Goal: Check status

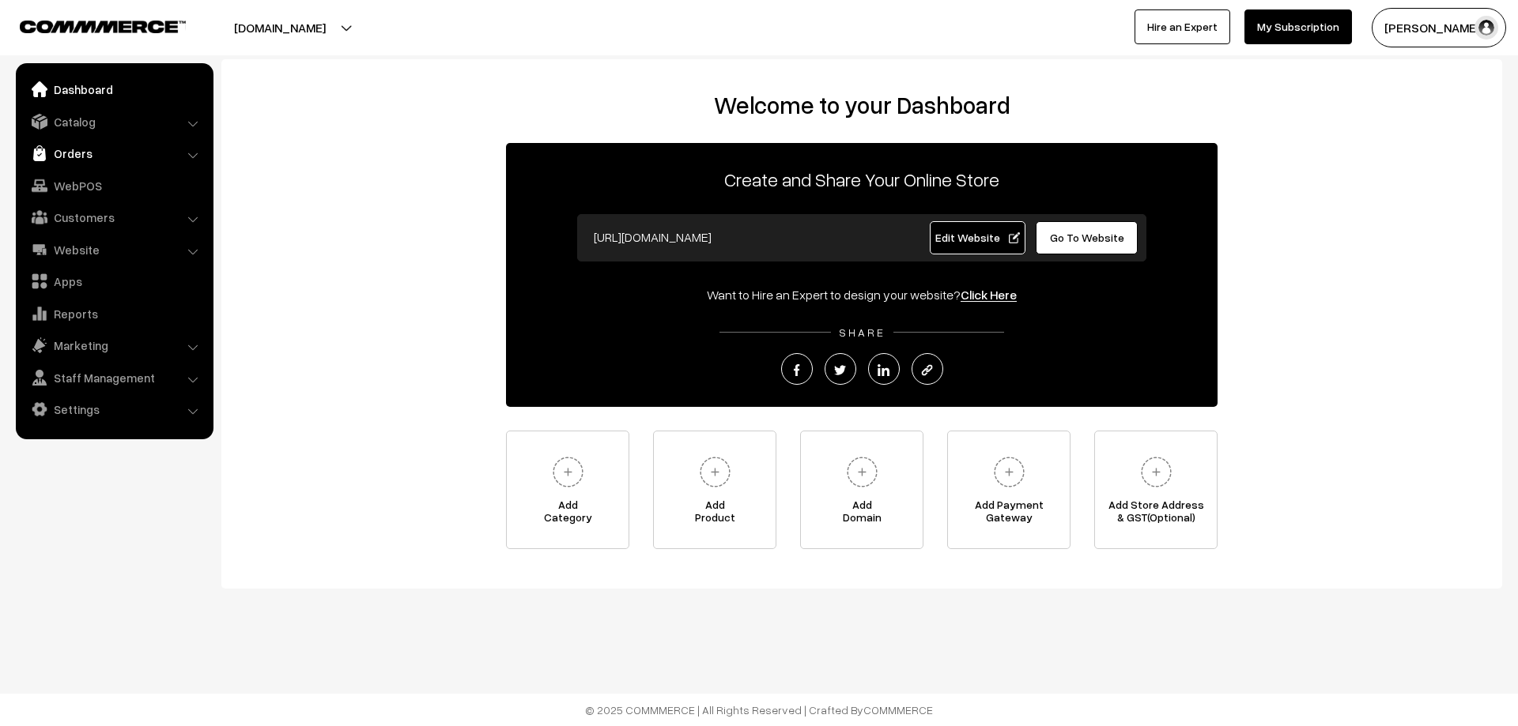
click at [64, 159] on link "Orders" at bounding box center [114, 153] width 188 height 28
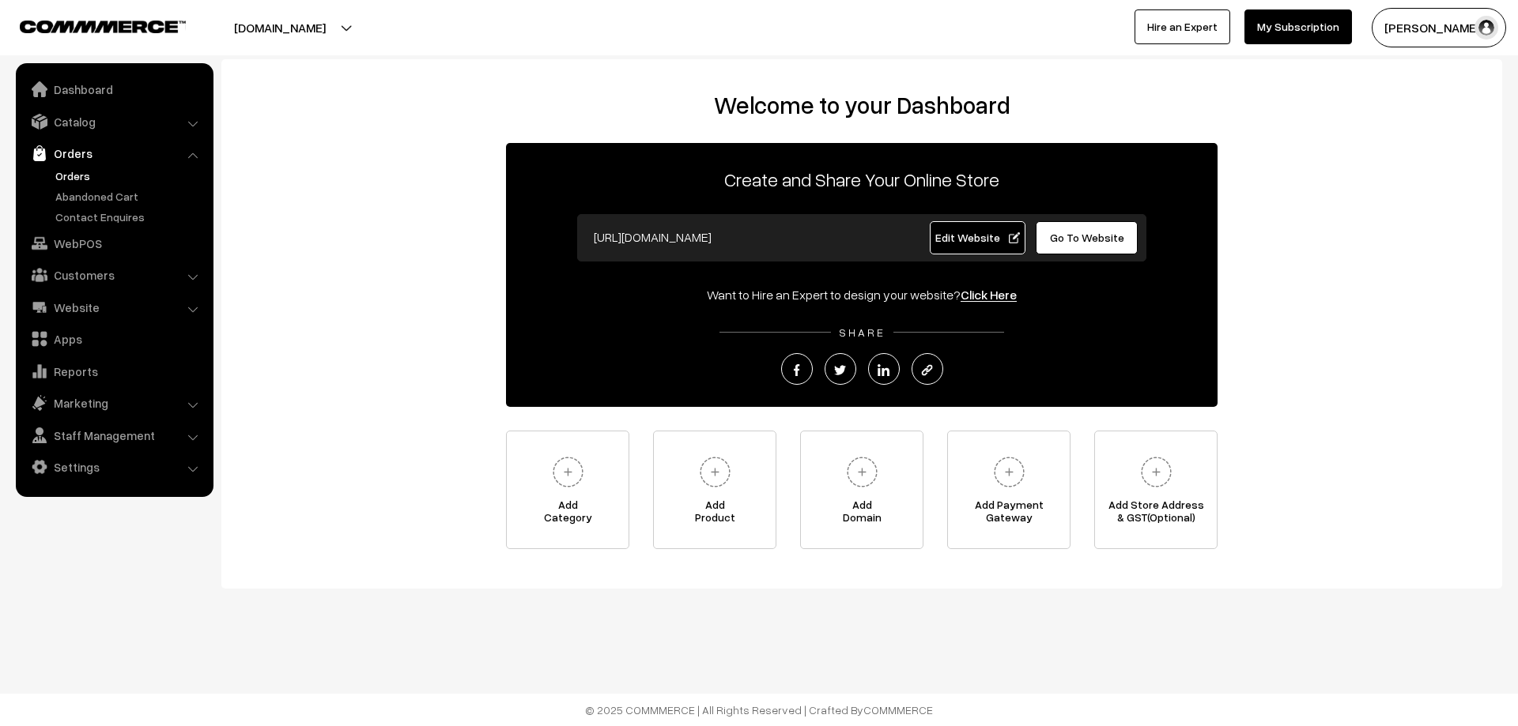
click at [85, 174] on link "Orders" at bounding box center [129, 176] width 157 height 17
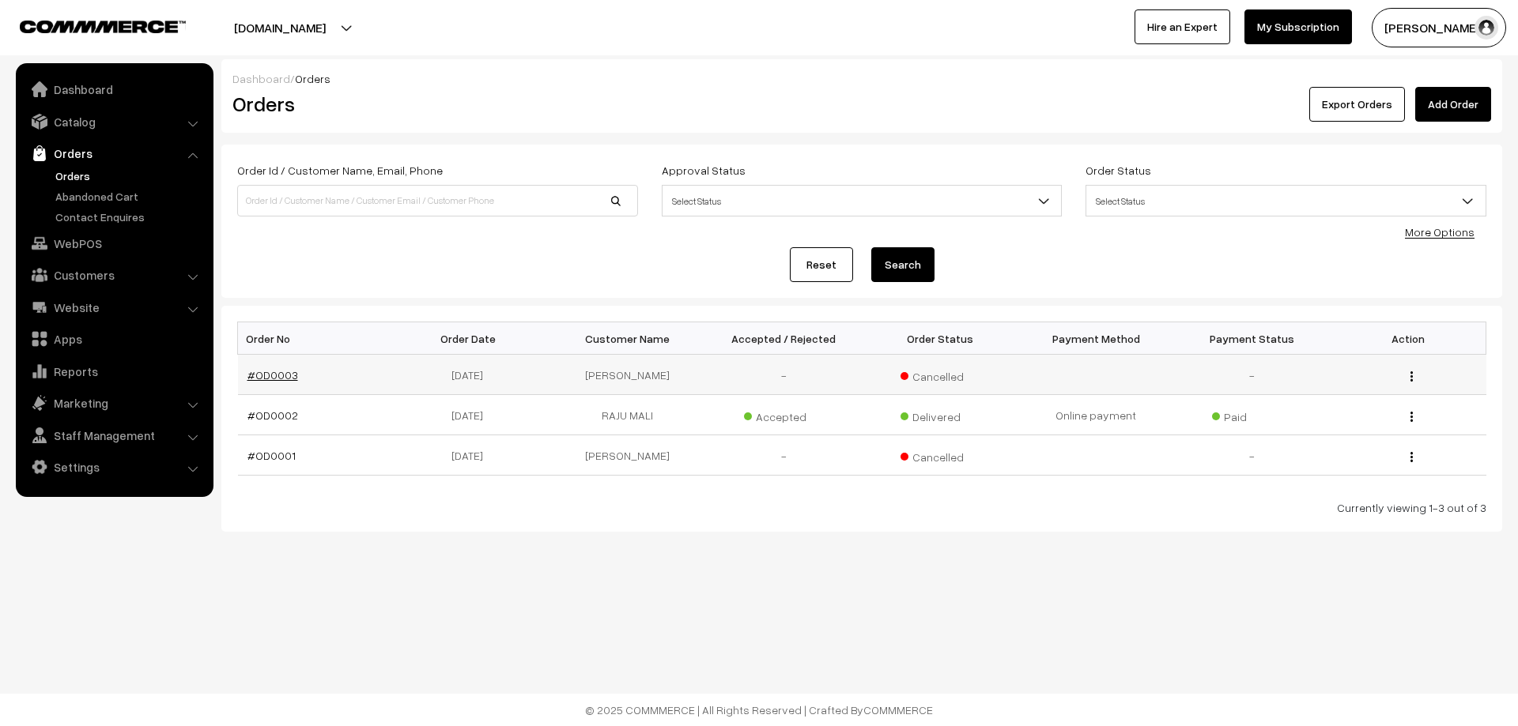
click at [274, 372] on link "#OD0003" at bounding box center [272, 374] width 51 height 13
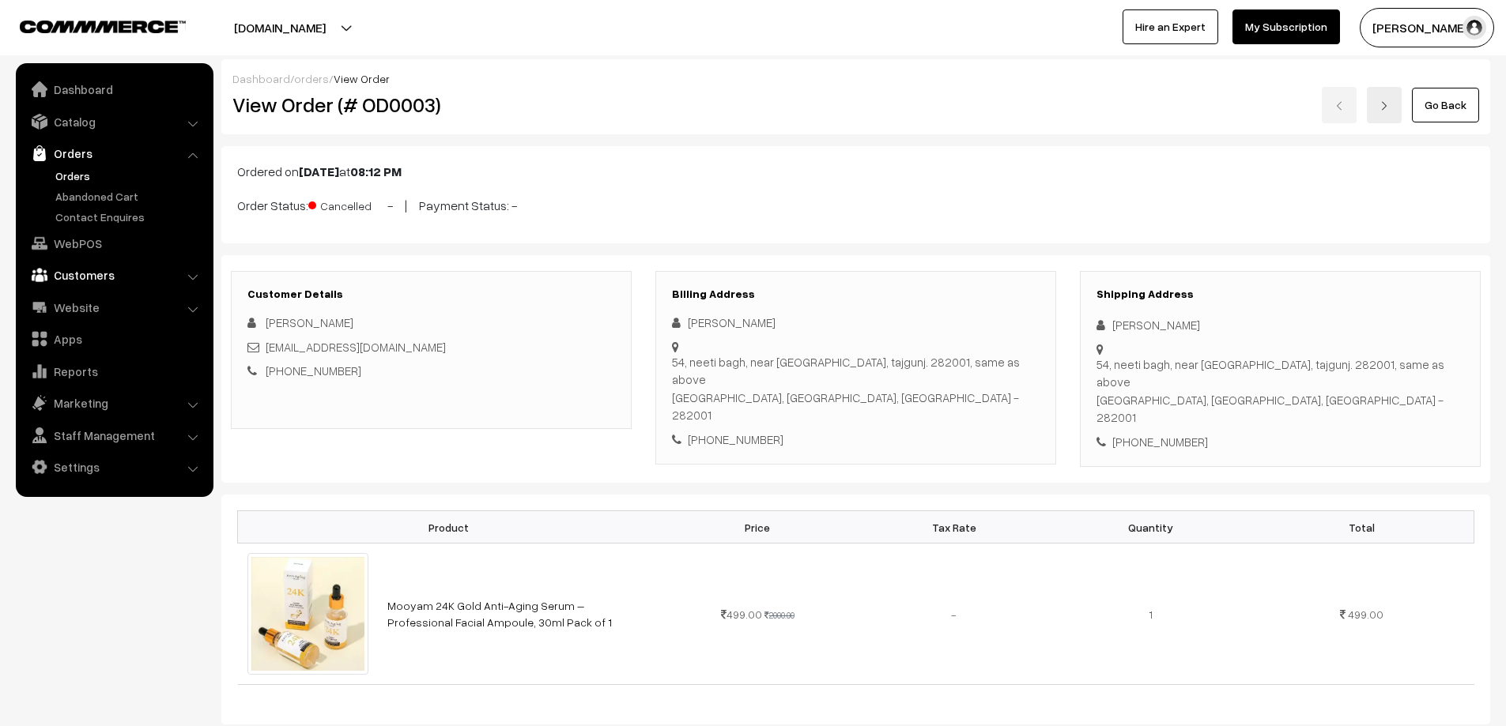
click at [72, 278] on link "Customers" at bounding box center [114, 275] width 188 height 28
click at [96, 311] on link "Website" at bounding box center [114, 307] width 188 height 28
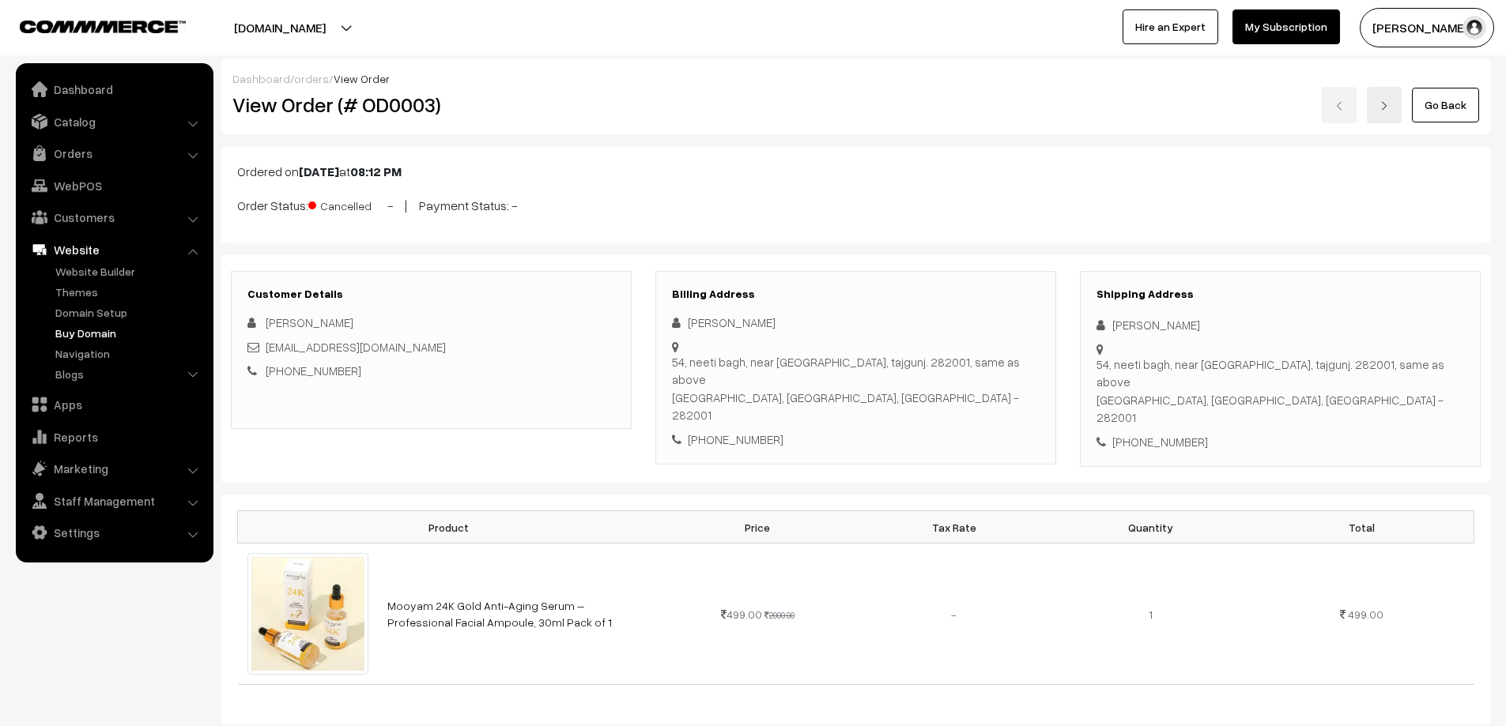
click at [89, 334] on link "Buy Domain" at bounding box center [129, 333] width 157 height 17
